Goal: Find specific page/section: Find specific page/section

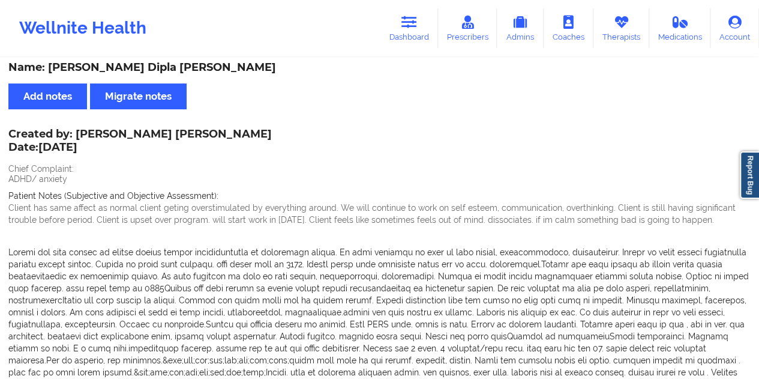
click at [417, 38] on link "Dashboard" at bounding box center [410, 28] width 58 height 40
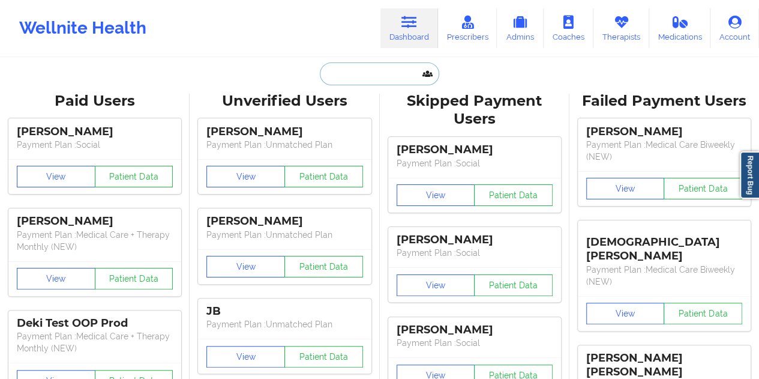
click at [365, 73] on input "text" at bounding box center [379, 73] width 119 height 23
paste input "[EMAIL_ADDRESS][DOMAIN_NAME]"
type input "[EMAIL_ADDRESS][DOMAIN_NAME]"
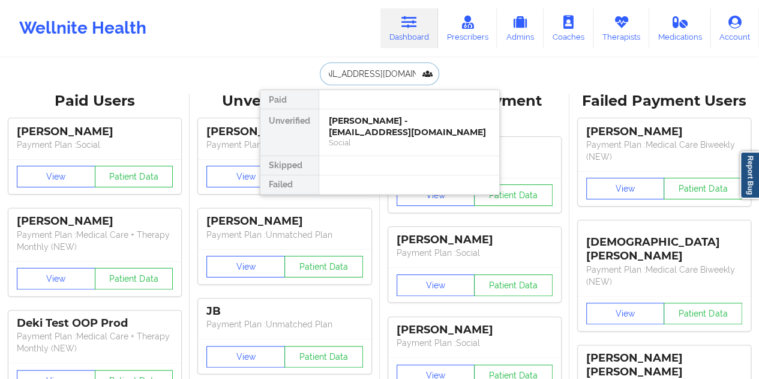
click at [405, 139] on div "Social" at bounding box center [409, 142] width 161 height 10
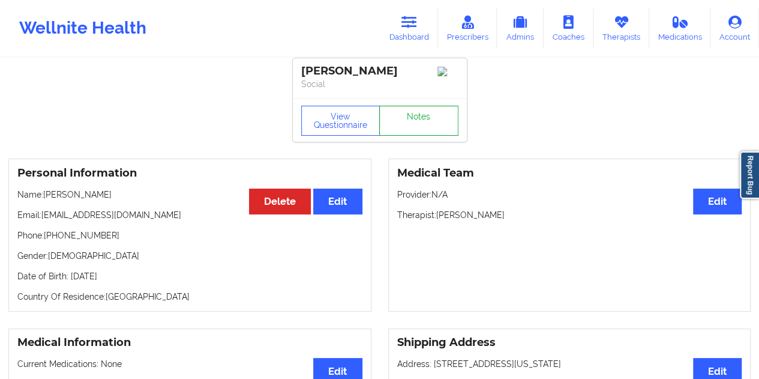
click at [436, 109] on link "Notes" at bounding box center [418, 121] width 79 height 30
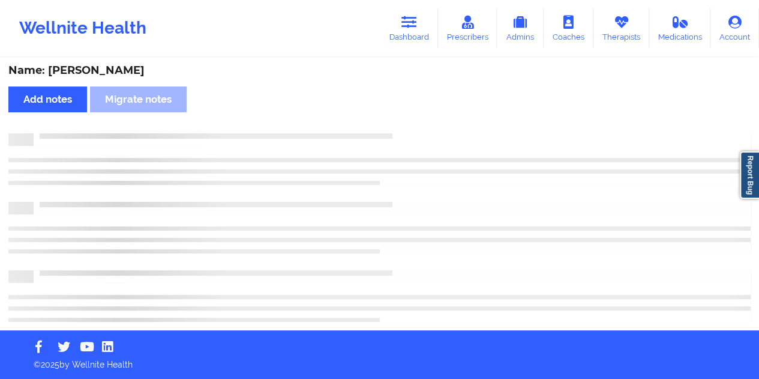
scroll to position [2, 0]
click at [126, 73] on div "Name: [PERSON_NAME]" at bounding box center [379, 71] width 743 height 14
copy div "[PERSON_NAME]"
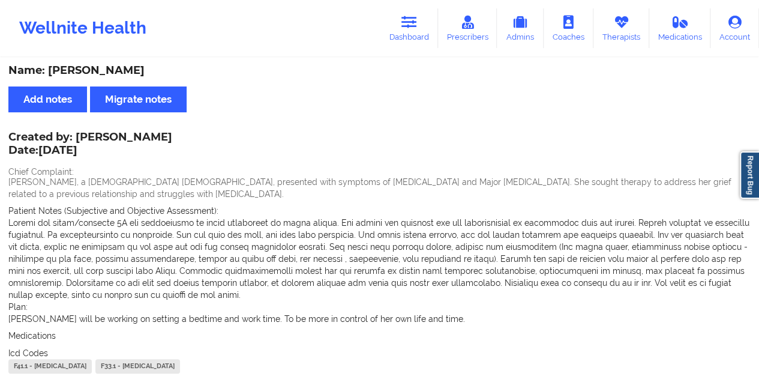
scroll to position [5, 0]
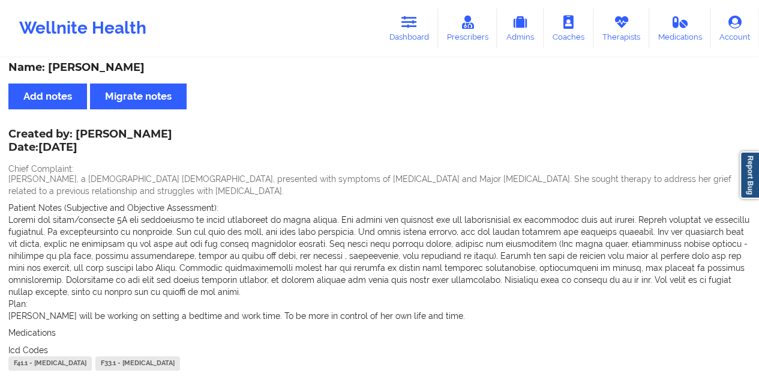
drag, startPoint x: 403, startPoint y: 30, endPoint x: 406, endPoint y: 54, distance: 24.1
click at [404, 31] on link "Dashboard" at bounding box center [410, 28] width 58 height 40
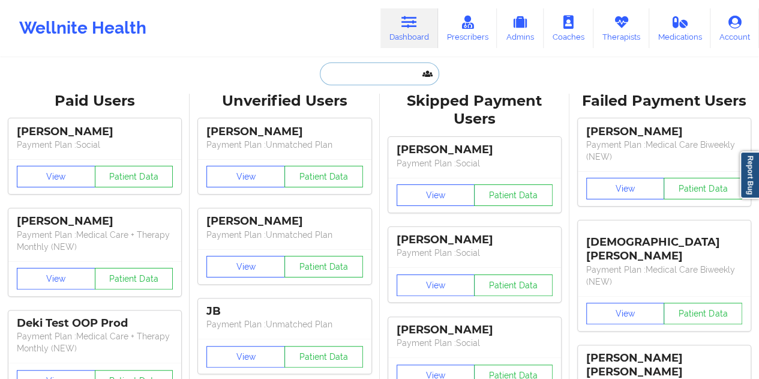
click at [360, 82] on input "text" at bounding box center [379, 73] width 119 height 23
paste input "[EMAIL_ADDRESS][DOMAIN_NAME]"
type input "[EMAIL_ADDRESS][DOMAIN_NAME]"
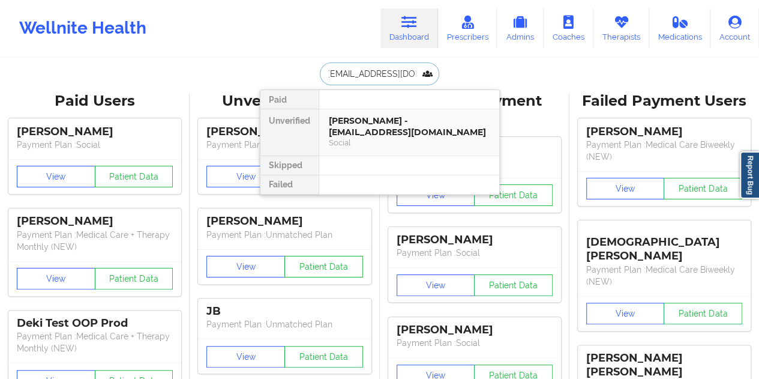
click at [390, 137] on div "Social" at bounding box center [409, 142] width 161 height 10
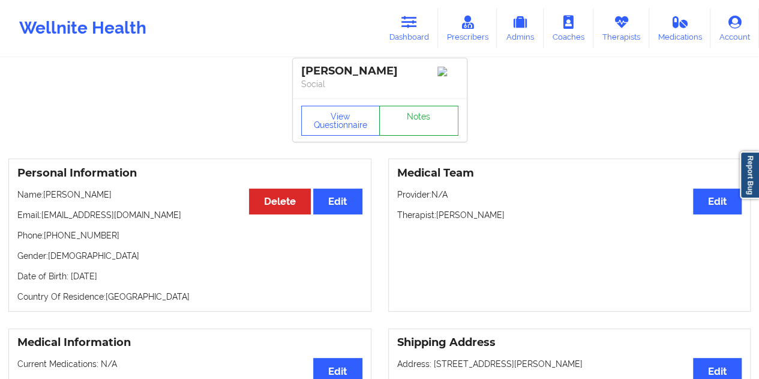
click at [415, 124] on link "Notes" at bounding box center [418, 121] width 79 height 30
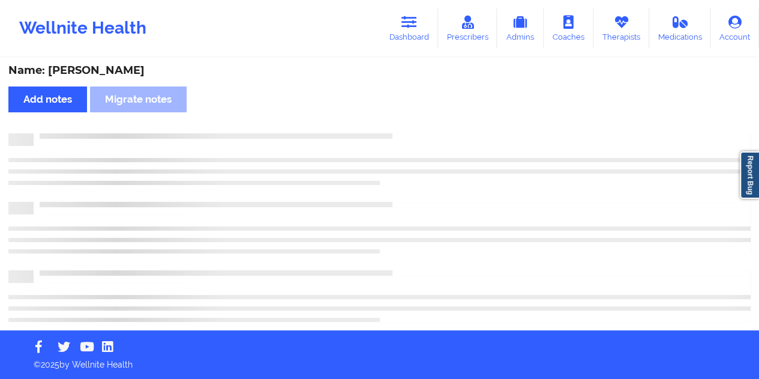
click at [112, 70] on div "Name: [PERSON_NAME]" at bounding box center [379, 71] width 743 height 14
copy div "Resper"
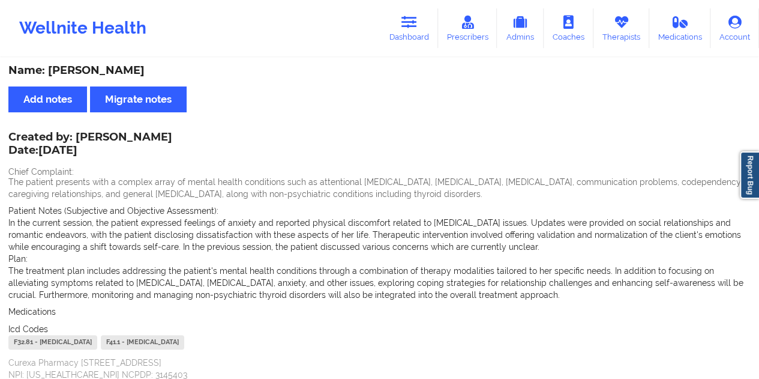
scroll to position [5, 0]
